Goal: Check status: Check status

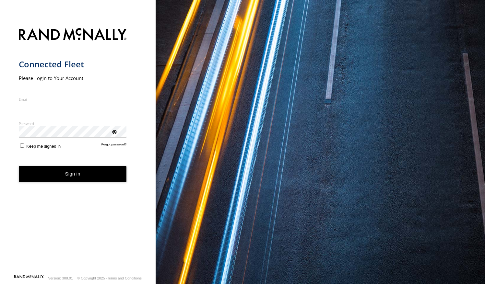
type input "**********"
click at [79, 175] on button "Sign in" at bounding box center [73, 174] width 108 height 16
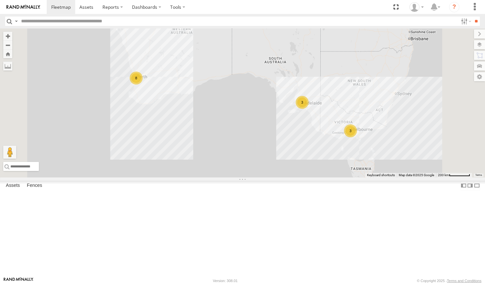
scroll to position [26, 0]
click at [0, 0] on link at bounding box center [0, 0] width 0 height 0
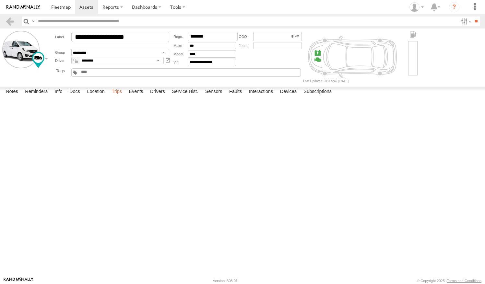
click at [116, 97] on label "Trips" at bounding box center [116, 91] width 17 height 9
click at [10, 20] on link at bounding box center [9, 21] width 9 height 9
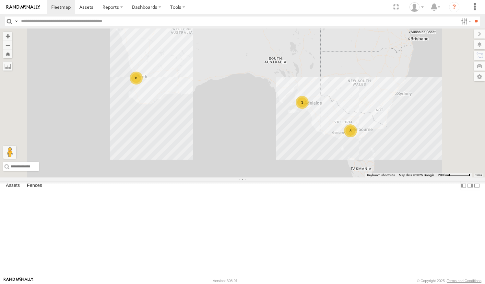
scroll to position [46, 0]
click at [0, 0] on link at bounding box center [0, 0] width 0 height 0
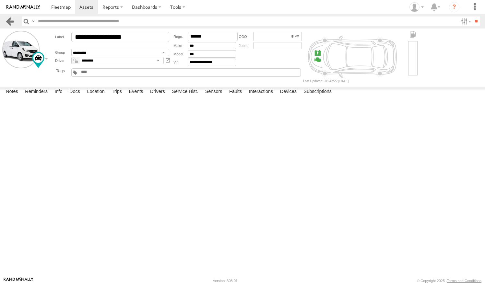
click at [11, 21] on link at bounding box center [9, 21] width 9 height 9
